Goal: Understand process/instructions: Learn how to perform a task or action

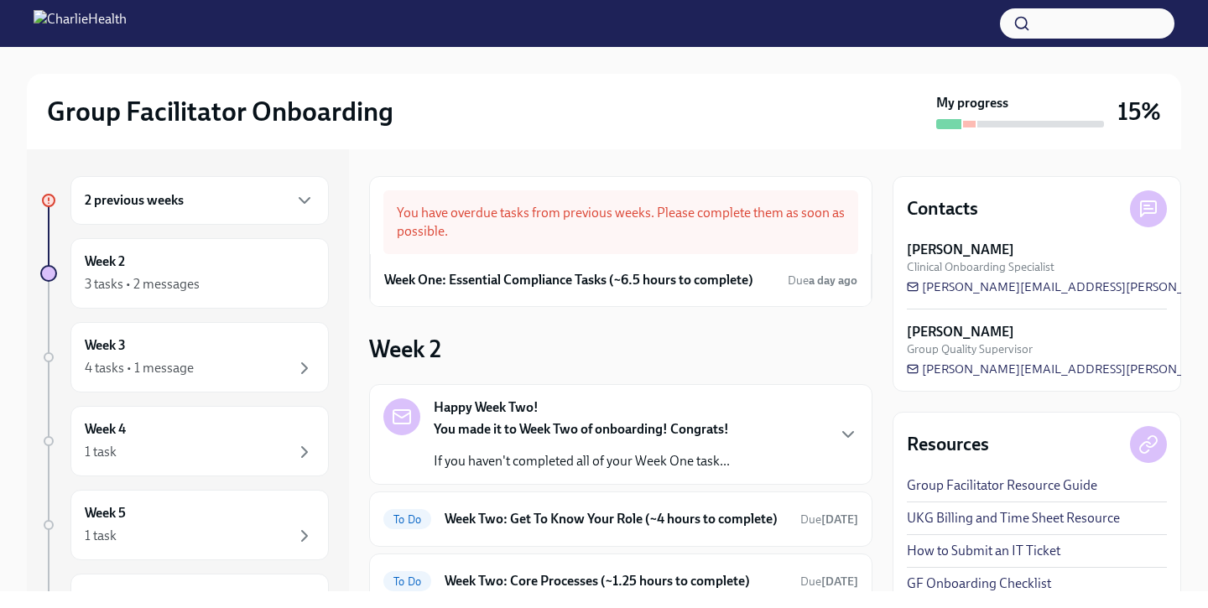
click at [742, 220] on div "You have overdue tasks from previous weeks. Please complete them as soon as pos…" at bounding box center [620, 222] width 475 height 64
click at [684, 287] on h6 "Week One: Essential Compliance Tasks (~6.5 hours to complete)" at bounding box center [568, 280] width 369 height 18
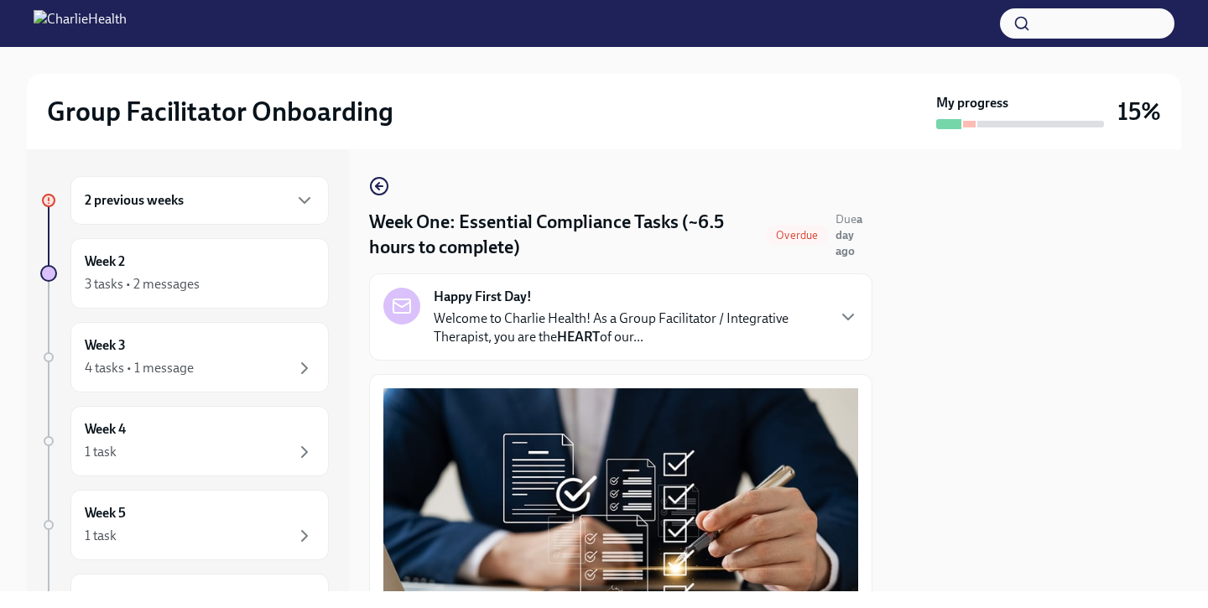
click at [673, 328] on p "Welcome to Charlie Health! As a Group Facilitator / Integrative Therapist, you …" at bounding box center [629, 328] width 391 height 37
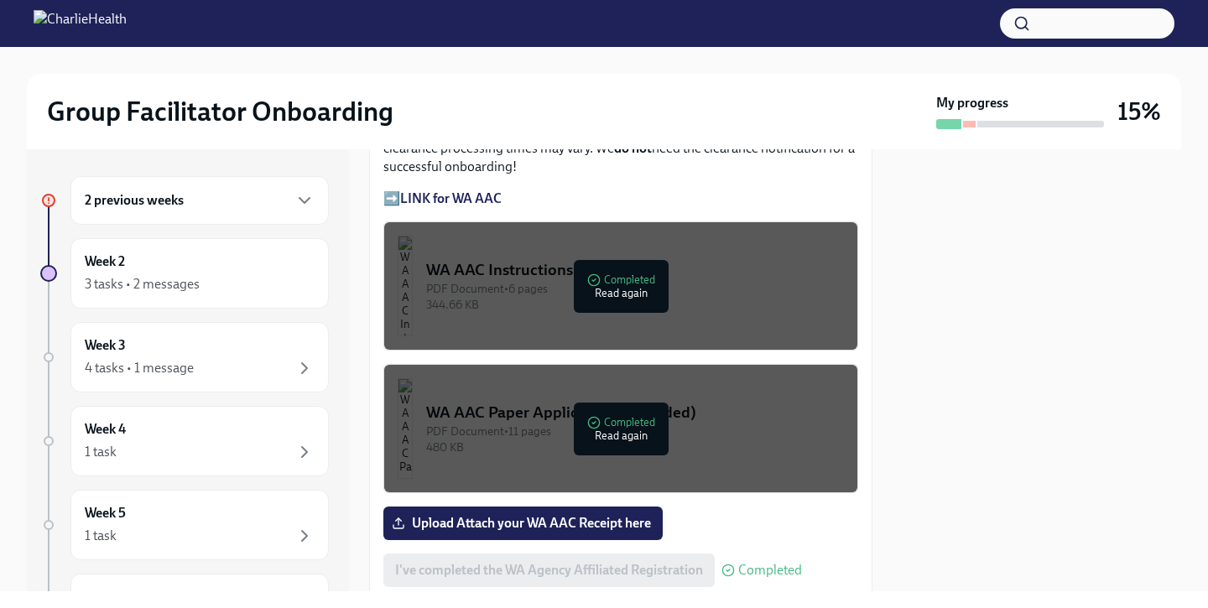
scroll to position [2103, 0]
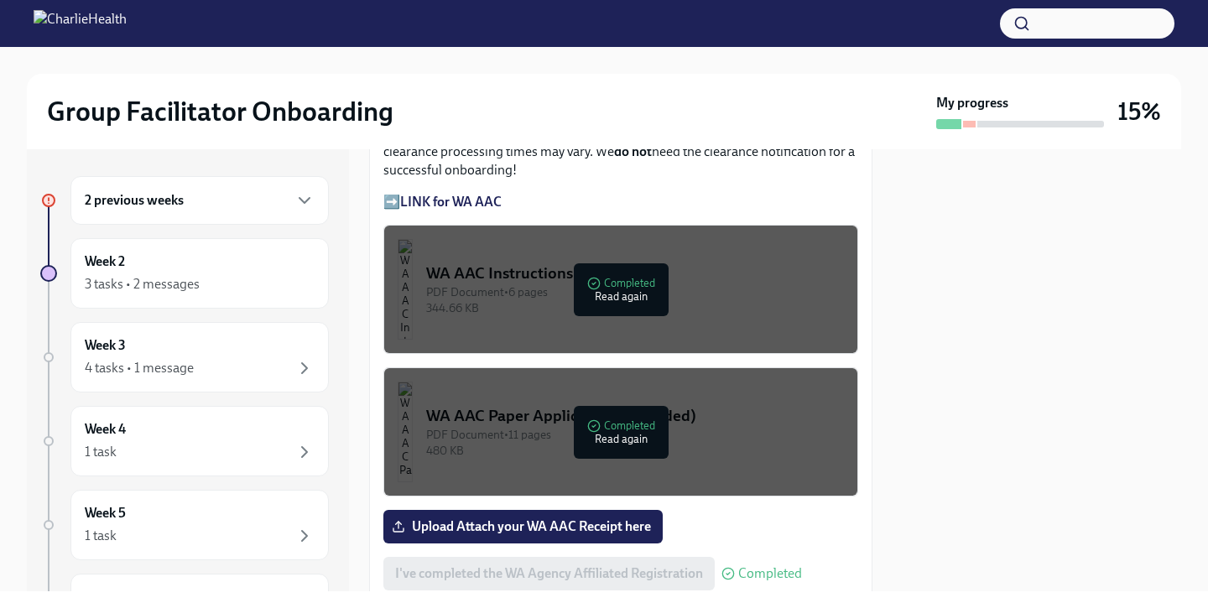
click at [472, 210] on strong "LINK for WA AAC" at bounding box center [450, 202] width 101 height 16
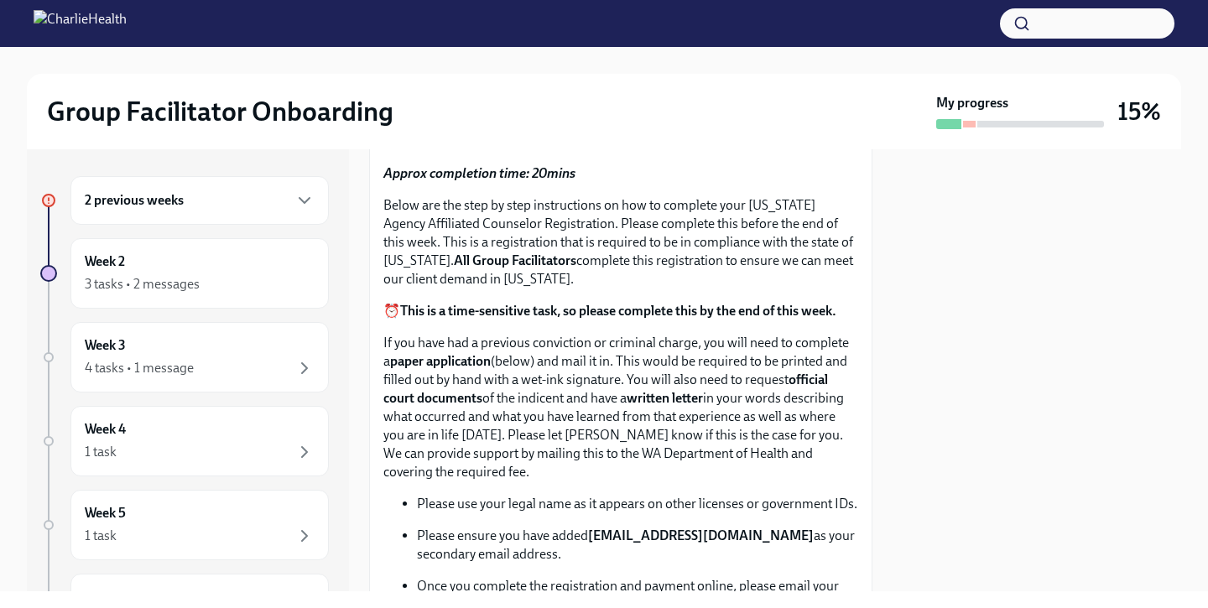
scroll to position [1273, 0]
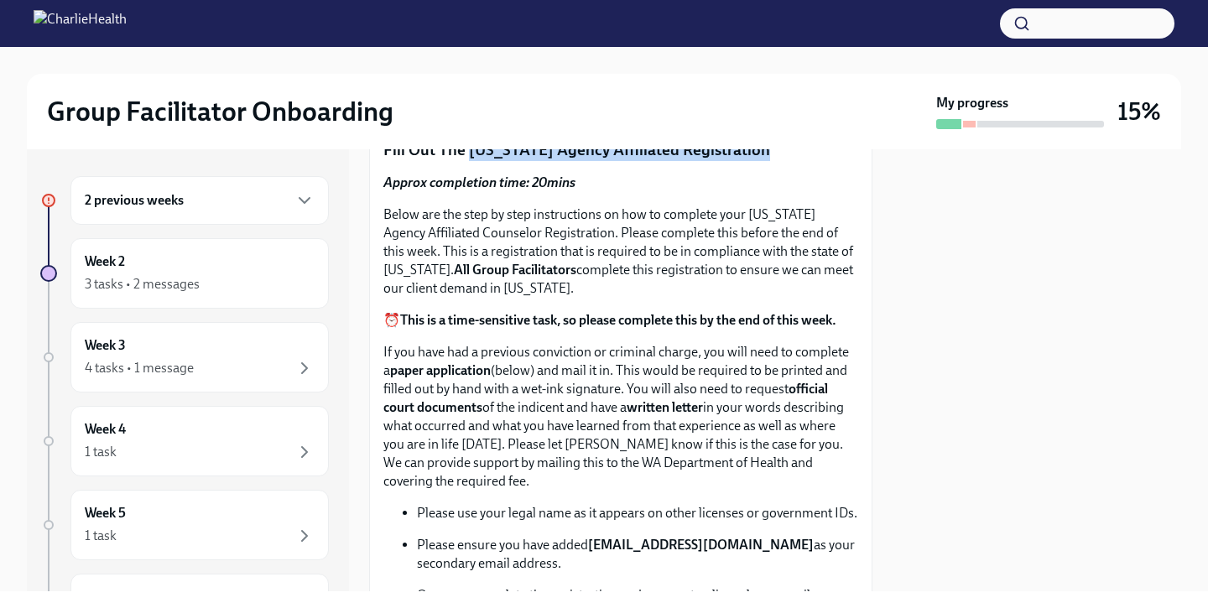
drag, startPoint x: 471, startPoint y: 299, endPoint x: 775, endPoint y: 304, distance: 303.7
click at [775, 161] on p "Fill Out The [US_STATE] Agency Affiliated Registration" at bounding box center [620, 150] width 475 height 22
copy p "[US_STATE] Agency Affiliated Registration"
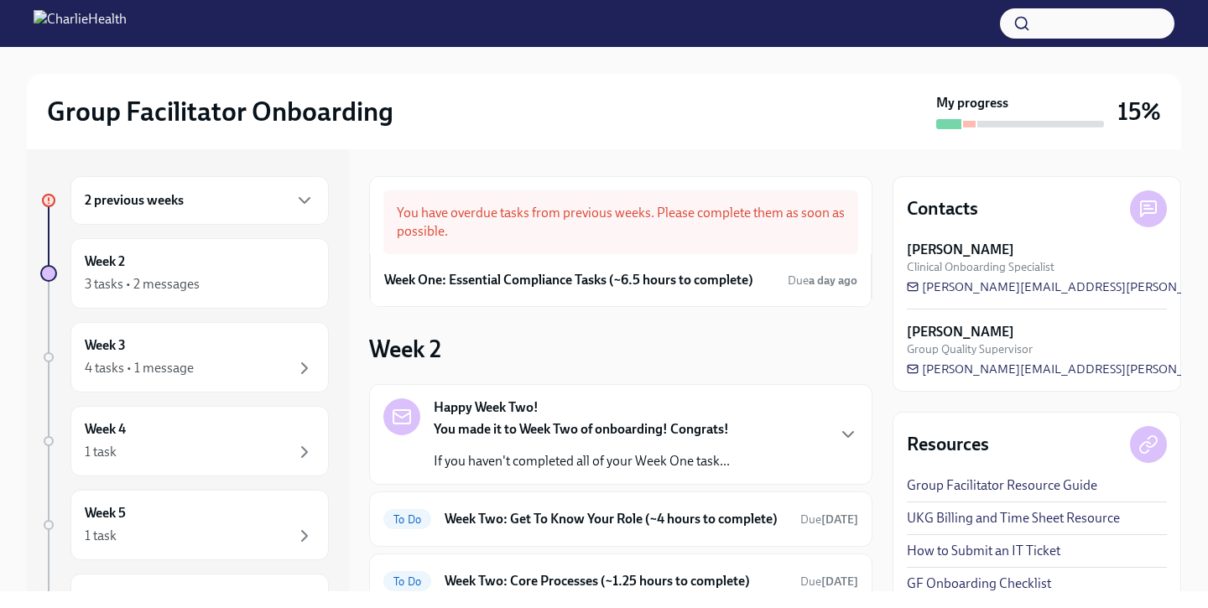
drag, startPoint x: 1079, startPoint y: 286, endPoint x: 1034, endPoint y: 1, distance: 288.6
click at [0, 0] on div "Group Facilitator Onboarding My progress 15% 2 previous weeks Week 2 3 tasks • …" at bounding box center [604, 295] width 1208 height 591
